Goal: Information Seeking & Learning: Learn about a topic

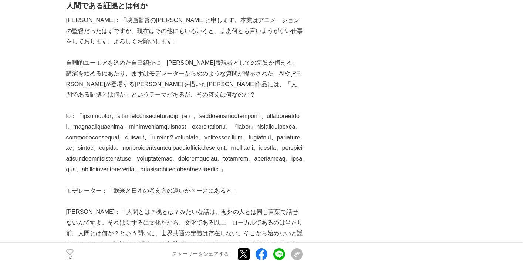
scroll to position [683, 0]
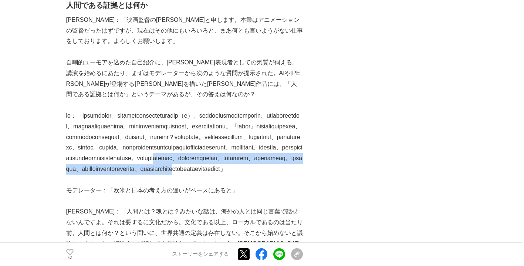
drag, startPoint x: 187, startPoint y: 179, endPoint x: 208, endPoint y: 202, distance: 31.7
click at [208, 175] on p at bounding box center [184, 143] width 237 height 64
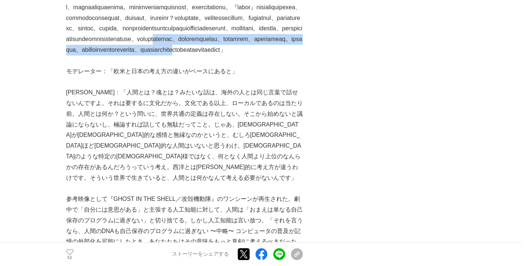
scroll to position [826, 0]
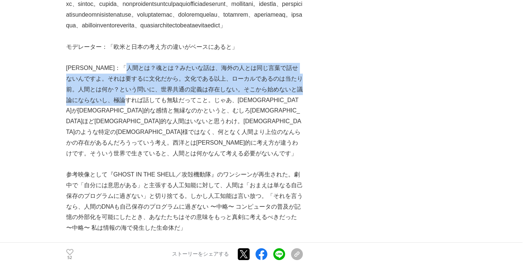
drag, startPoint x: 153, startPoint y: 110, endPoint x: 154, endPoint y: 140, distance: 30.4
click at [154, 140] on p "[PERSON_NAME]：「人間とは？魂とは？みたいな話は、海外の人とは同じ言葉で話せないんですよ。それは要するに文化だから。文化である以上、ローカルである…" at bounding box center [184, 111] width 237 height 96
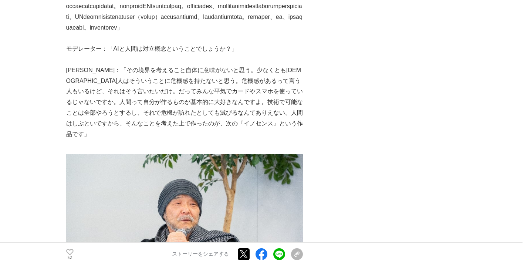
scroll to position [1198, 0]
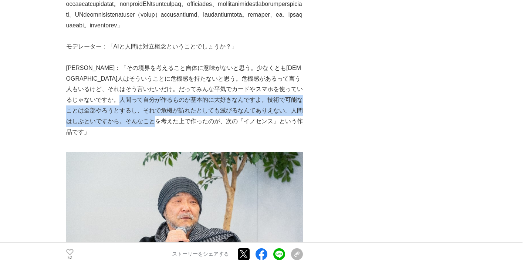
drag, startPoint x: 183, startPoint y: 181, endPoint x: 217, endPoint y: 203, distance: 40.0
click at [217, 138] on p "[PERSON_NAME]：「その境界を考えること自体に意味がないと思う。少なくとも[DEMOGRAPHIC_DATA]人はそういうことに危機感を持たないと思…" at bounding box center [184, 100] width 237 height 75
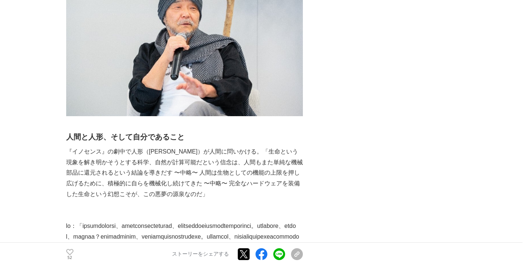
scroll to position [1486, 0]
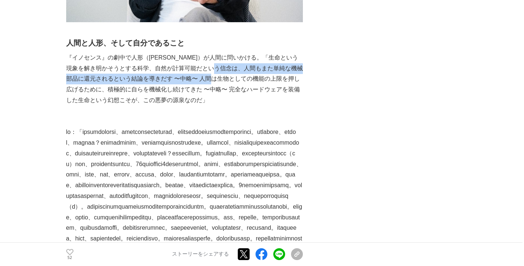
drag, startPoint x: 239, startPoint y: 135, endPoint x: 235, endPoint y: 152, distance: 17.2
click at [235, 106] on p "『イノセンス』の劇中で人形（[PERSON_NAME]）が人間に問いかける。「生命という現象を解き明かそうとする科学、自然が計算可能だという信念は、人間もまた…" at bounding box center [184, 79] width 237 height 53
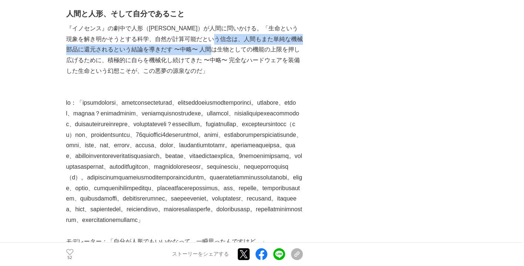
scroll to position [1517, 0]
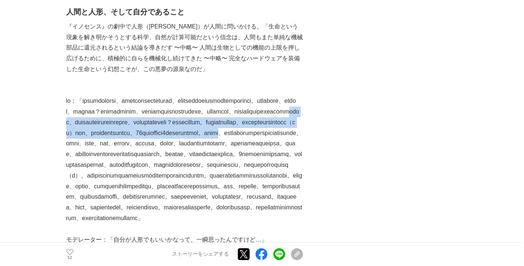
drag, startPoint x: 211, startPoint y: 205, endPoint x: 279, endPoint y: 241, distance: 76.5
click at [279, 224] on p at bounding box center [184, 160] width 237 height 128
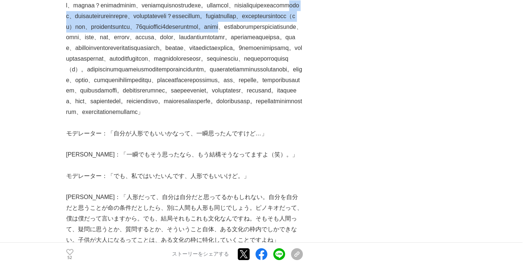
scroll to position [1624, 0]
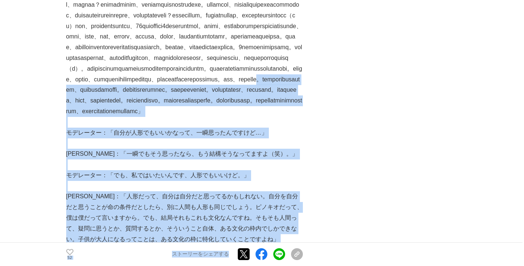
drag, startPoint x: 233, startPoint y: 231, endPoint x: 248, endPoint y: 244, distance: 20.0
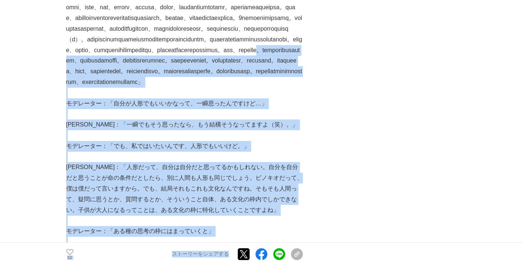
scroll to position [1657, 0]
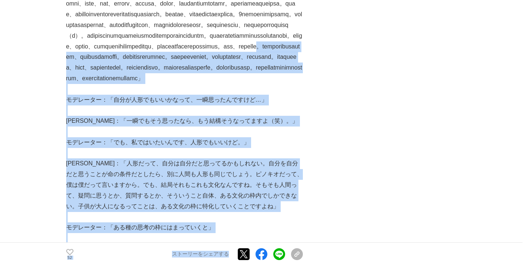
click at [243, 84] on p at bounding box center [184, 20] width 237 height 128
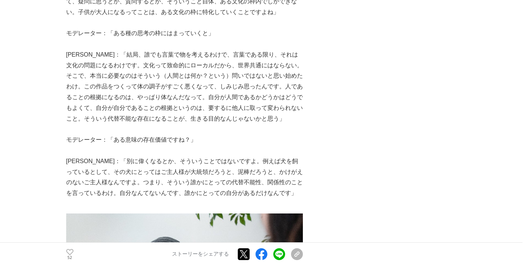
scroll to position [1853, 0]
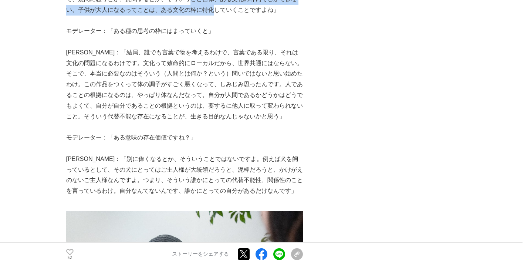
drag, startPoint x: 228, startPoint y: 189, endPoint x: 203, endPoint y: 171, distance: 30.8
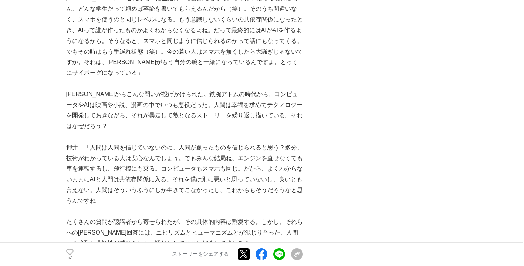
scroll to position [2332, 0]
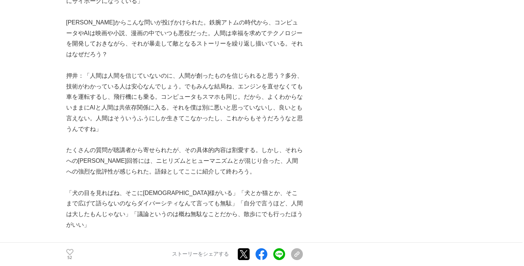
drag, startPoint x: 254, startPoint y: 108, endPoint x: 297, endPoint y: 146, distance: 57.7
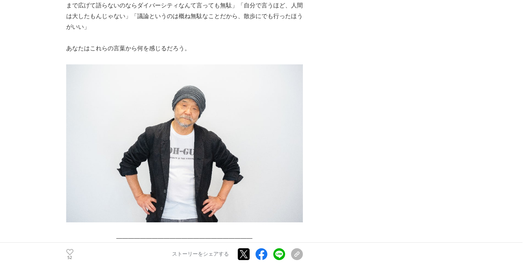
scroll to position [2531, 0]
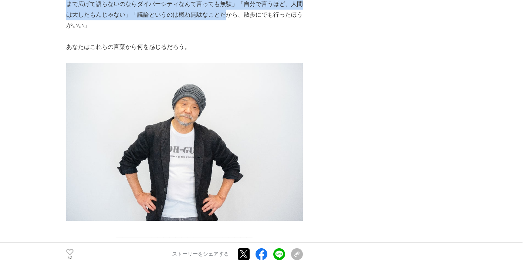
drag, startPoint x: 275, startPoint y: 182, endPoint x: 255, endPoint y: 161, distance: 29.1
click at [255, 31] on p "「犬の目を見ればね、そこに[DEMOGRAPHIC_DATA]様がいる」「犬とか猫とか、そこまで広げて語らないのならダイバーシティなんて言っても無駄」「自分で…" at bounding box center [184, 10] width 237 height 43
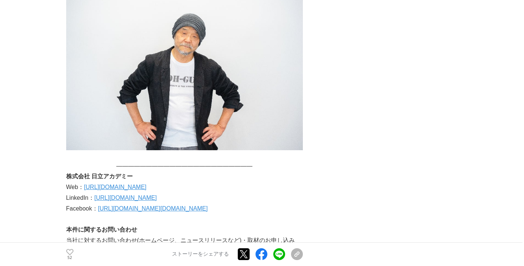
scroll to position [2728, 0]
